Goal: Transaction & Acquisition: Purchase product/service

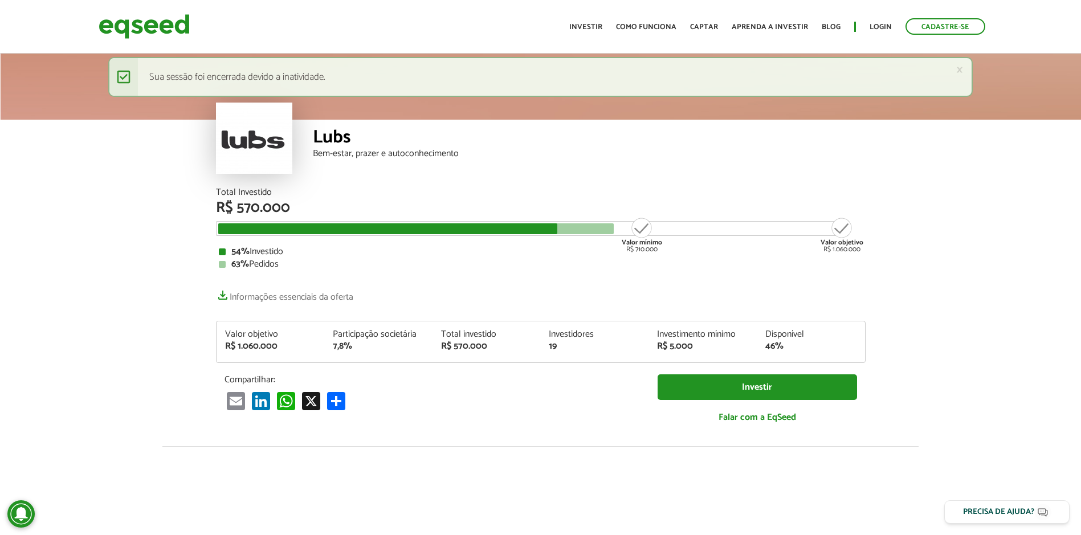
scroll to position [684, 0]
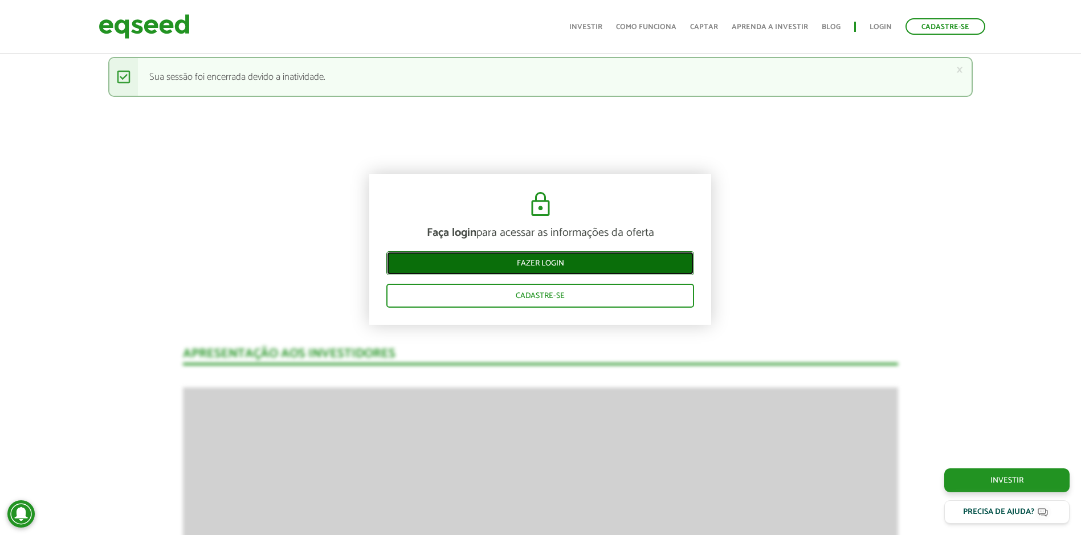
click at [524, 271] on link "Fazer login" at bounding box center [540, 263] width 308 height 24
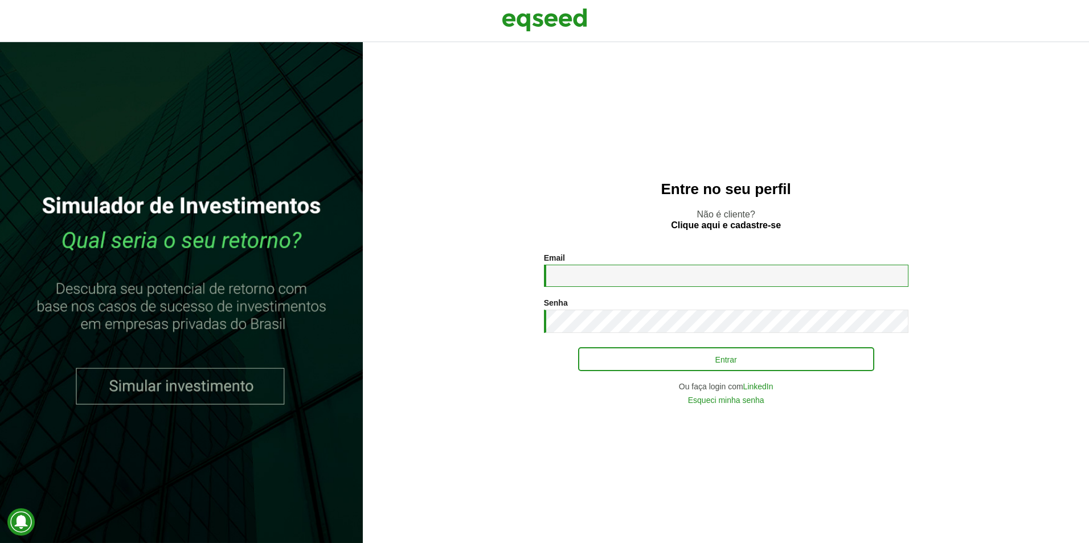
type input "**********"
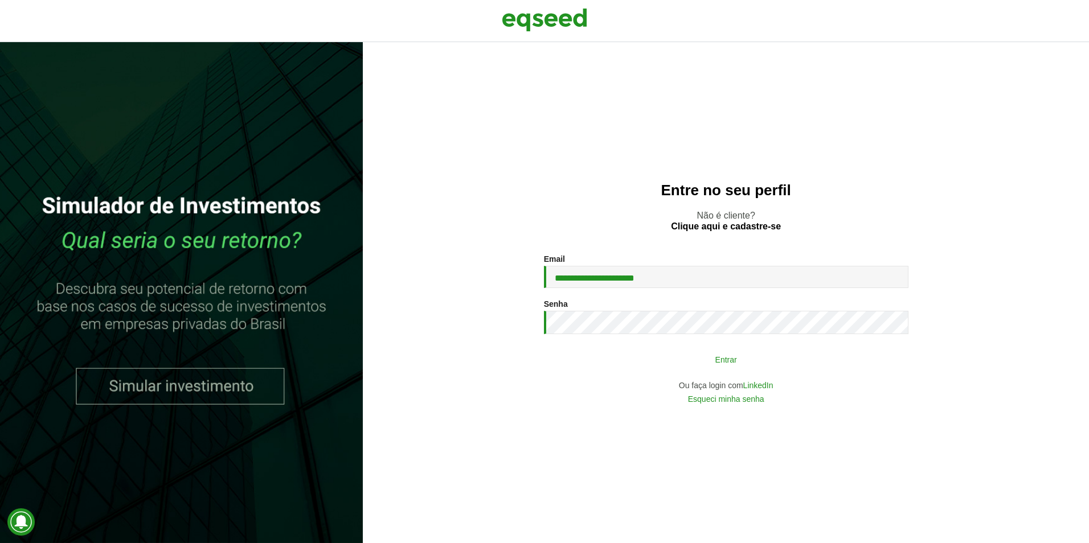
click at [794, 364] on button "Entrar" at bounding box center [726, 360] width 296 height 22
